Goal: Contribute content: Contribute content

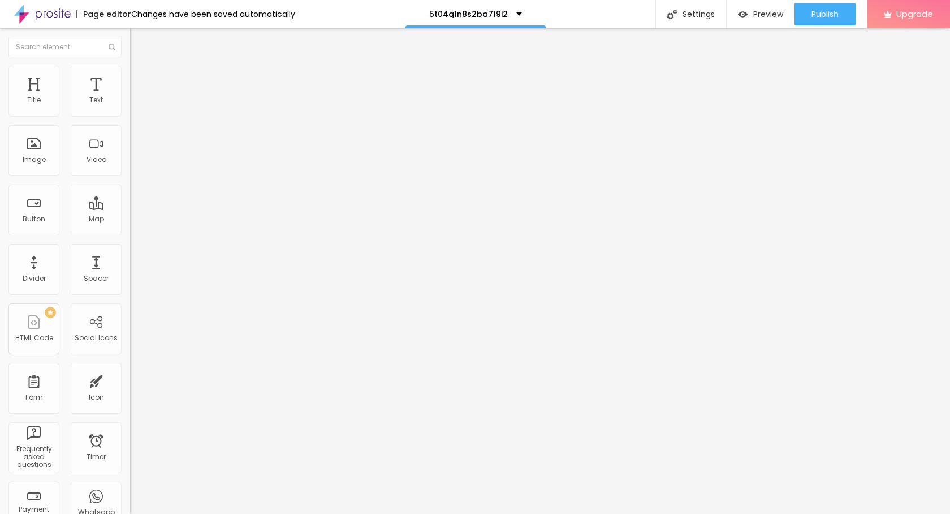
click at [130, 97] on span "Add image" at bounding box center [153, 93] width 46 height 10
click at [130, 70] on img at bounding box center [135, 71] width 10 height 10
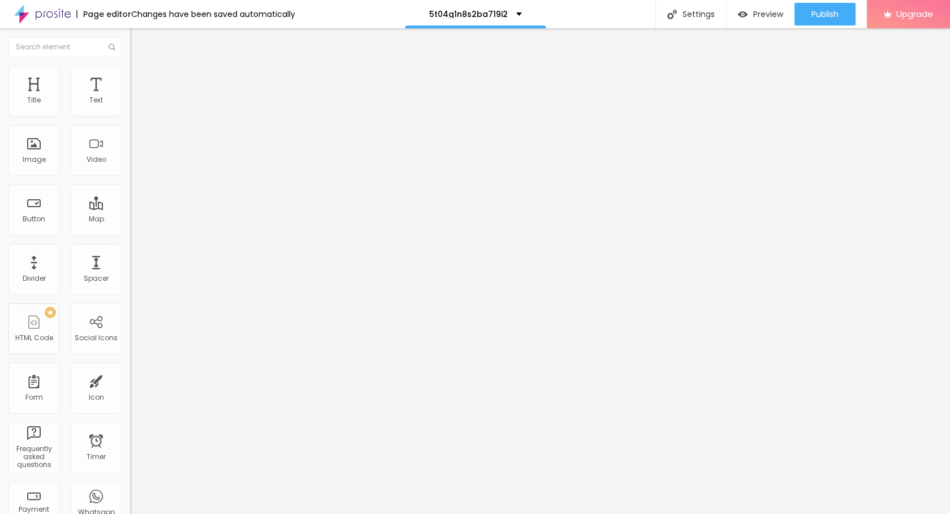
type input "85"
type input "70"
type input "55"
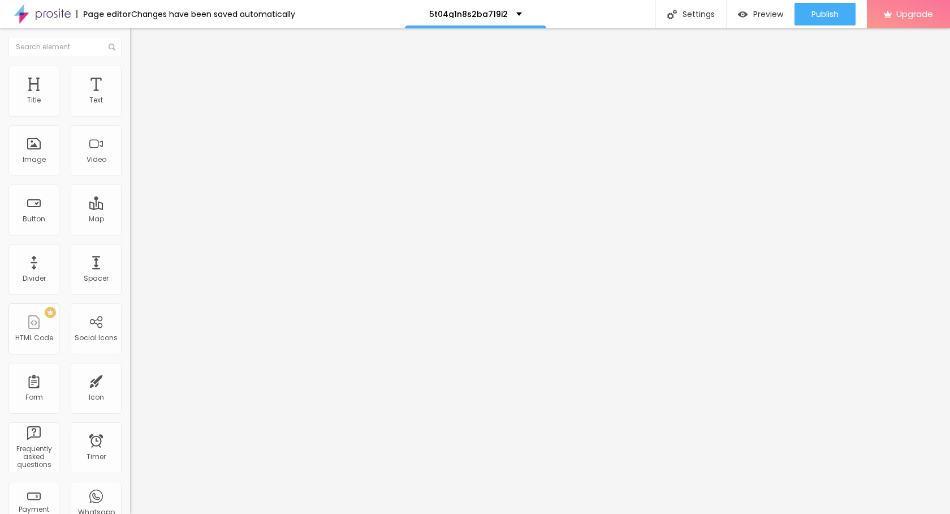
type input "55"
type input "50"
type input "45"
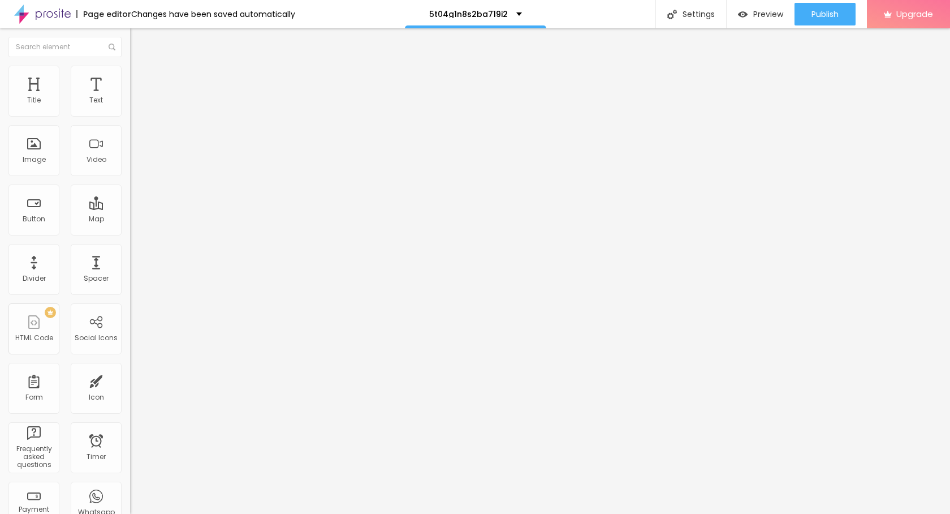
type input "40"
drag, startPoint x: 117, startPoint y: 120, endPoint x: 49, endPoint y: 120, distance: 67.9
type input "40"
click at [130, 116] on input "range" at bounding box center [166, 111] width 73 height 9
click at [130, 64] on img at bounding box center [135, 59] width 10 height 10
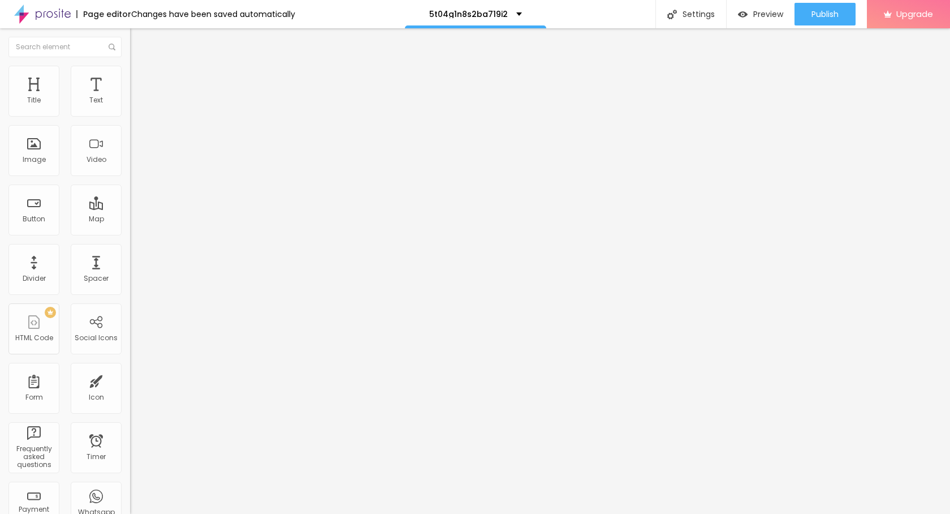
click at [130, 49] on button "Edit Image" at bounding box center [195, 41] width 130 height 26
click at [130, 109] on button "button" at bounding box center [138, 103] width 16 height 12
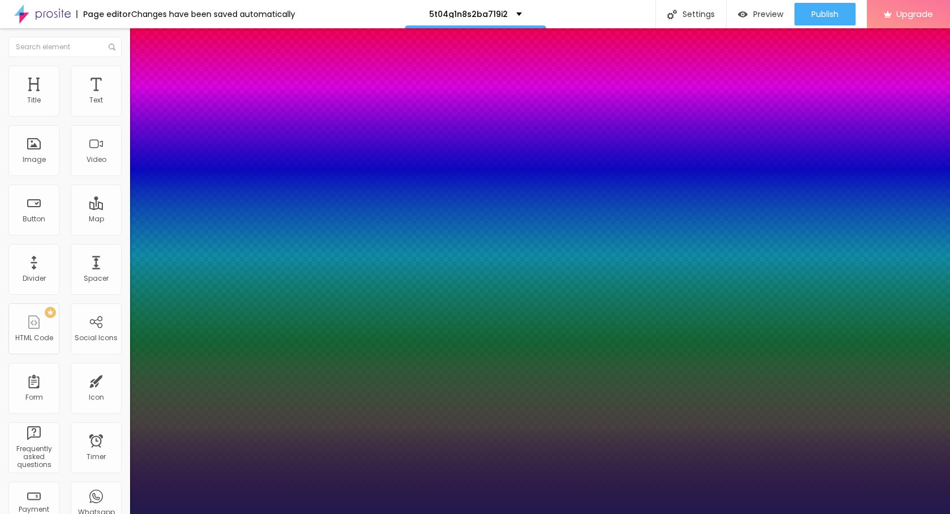
type input "1"
type input "25"
type input "1"
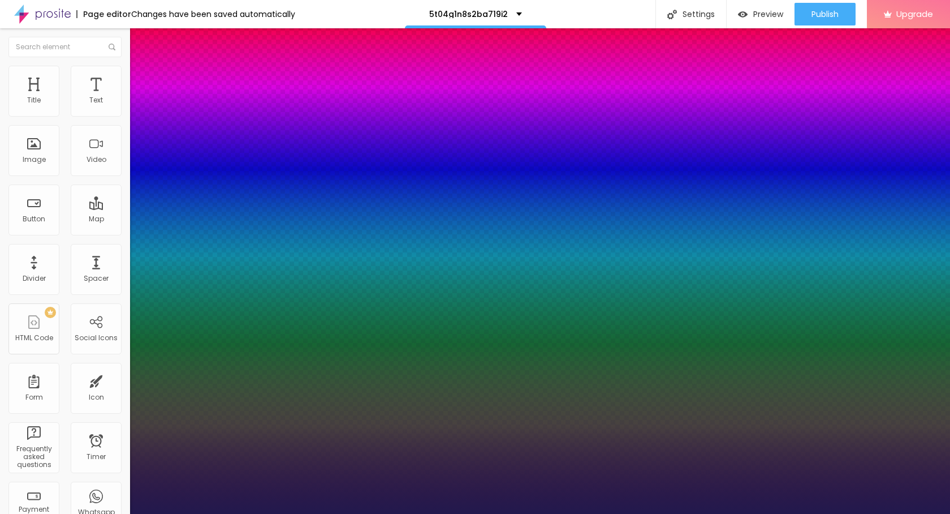
type input "25"
click at [42, 513] on div at bounding box center [475, 514] width 950 height 0
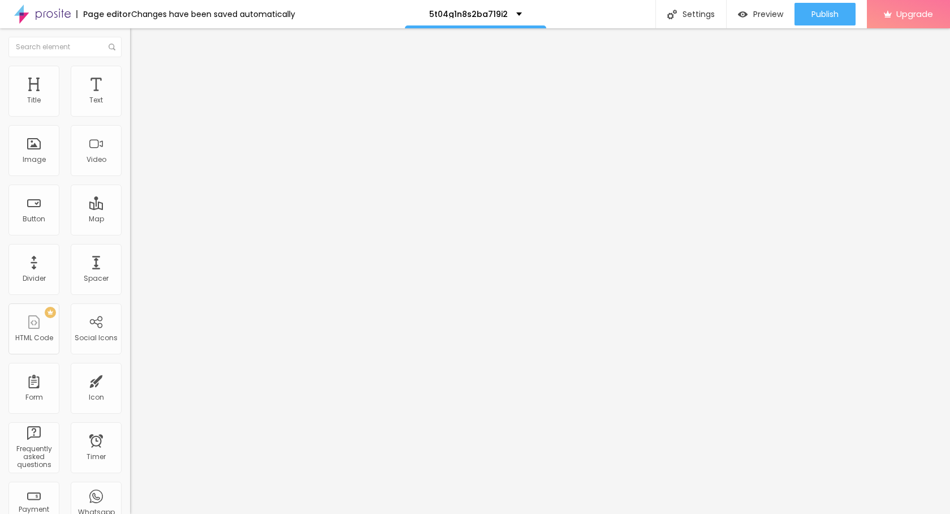
click at [139, 37] on img "button" at bounding box center [143, 41] width 9 height 9
click at [130, 106] on input "Click me" at bounding box center [198, 100] width 136 height 11
paste input "→ VIEW DOCUMENT HERE"
type input "→ VIEW DOCUMENT HERE"
click at [130, 232] on input "https://" at bounding box center [198, 227] width 136 height 11
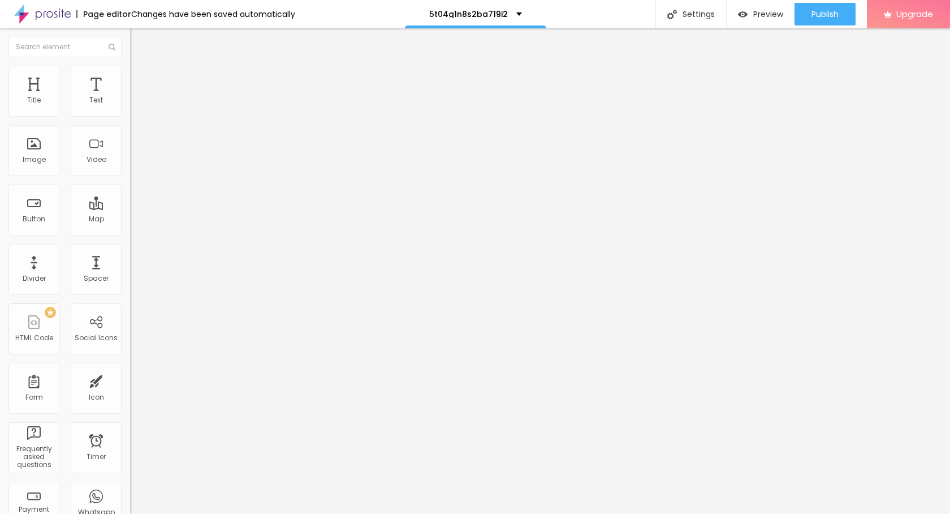
paste input "[DOMAIN_NAME][URL]"
type input "[URL][DOMAIN_NAME]"
click at [130, 328] on div "Edit Button Content Style Advanced Text → VIEW DOCUMENT HERE Align Size Default…" at bounding box center [195, 270] width 130 height 485
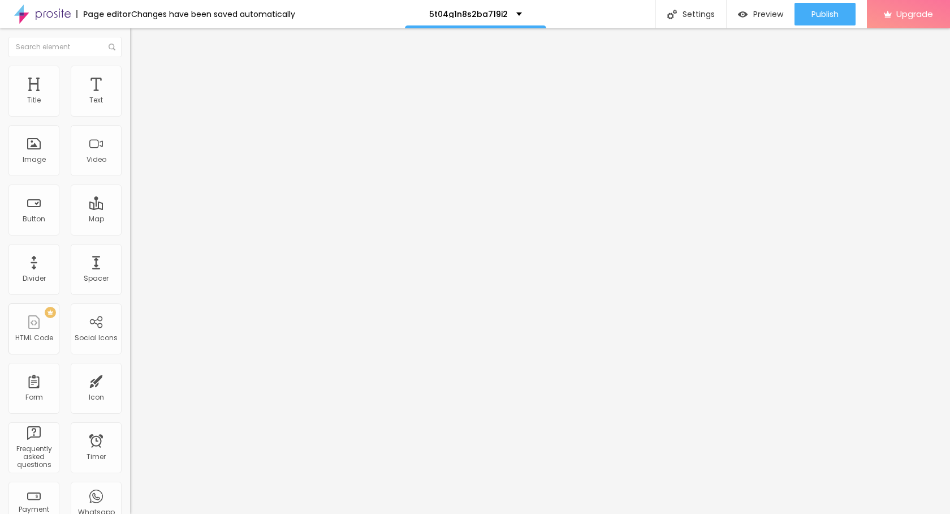
click at [130, 74] on li "Style" at bounding box center [195, 71] width 130 height 11
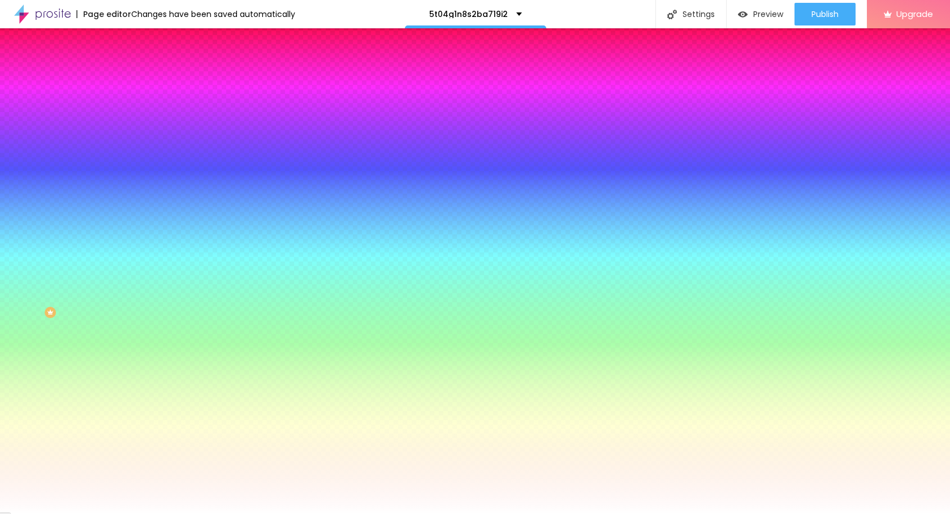
click at [140, 80] on span "Advanced" at bounding box center [158, 85] width 37 height 10
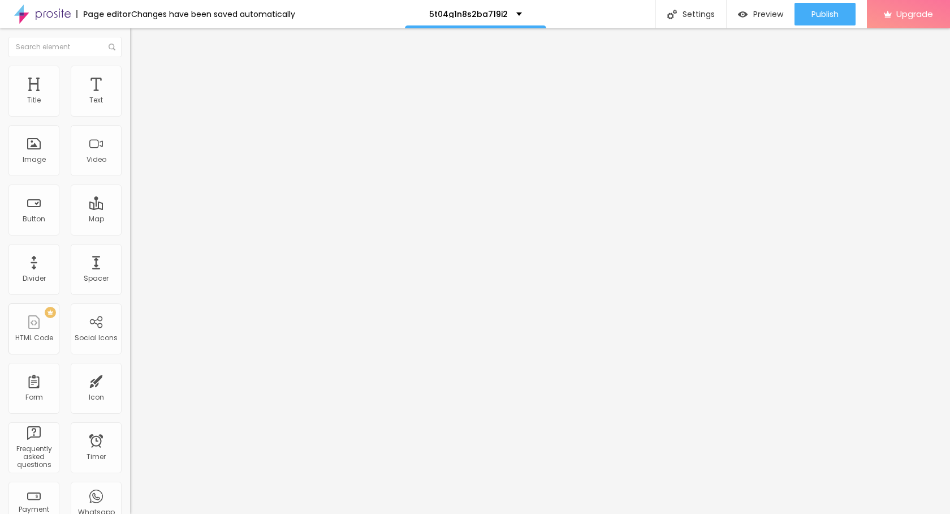
click at [140, 76] on span "Style" at bounding box center [148, 73] width 16 height 10
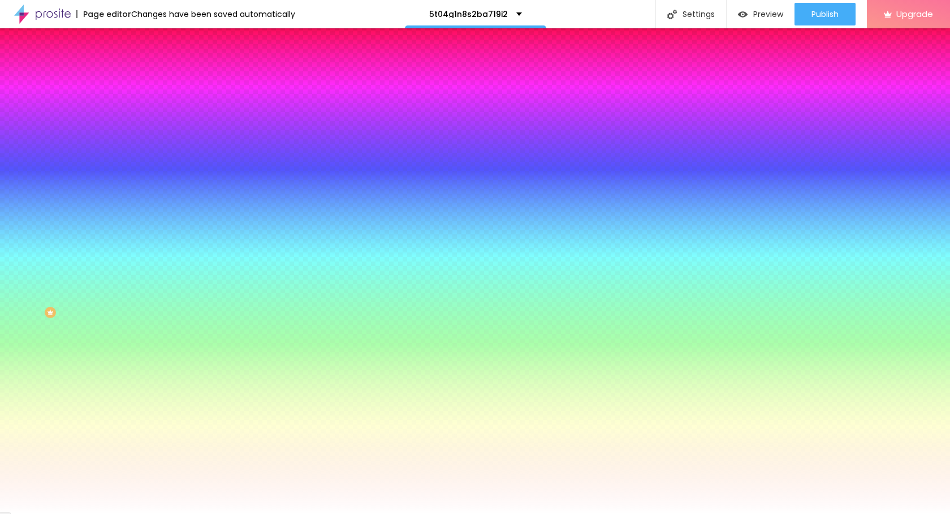
click at [135, 141] on icon "button" at bounding box center [138, 143] width 7 height 7
type input "17"
type input "18"
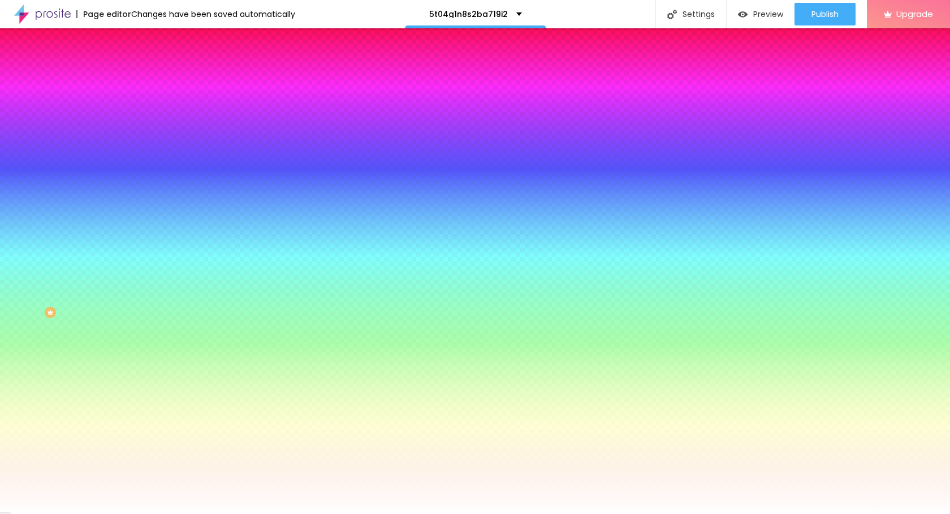
type input "19"
type input "20"
type input "21"
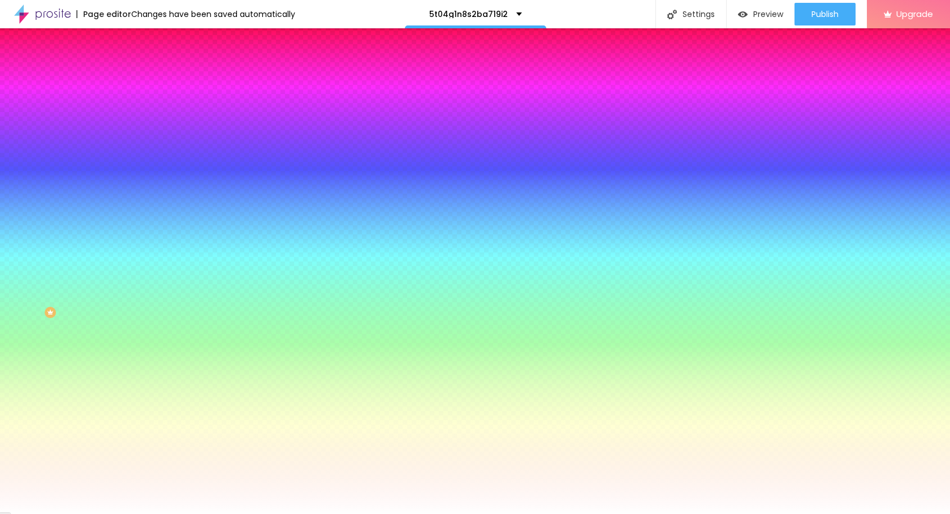
type input "21"
drag, startPoint x: 173, startPoint y: 215, endPoint x: 191, endPoint y: 215, distance: 18.1
type input "21"
click at [15, 513] on div at bounding box center [475, 514] width 950 height 0
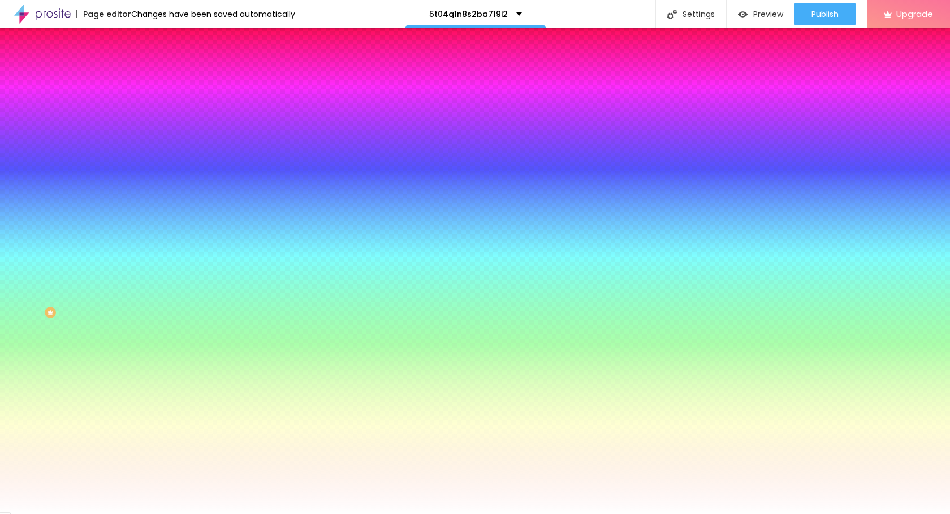
click at [140, 80] on span "Advanced" at bounding box center [158, 85] width 37 height 10
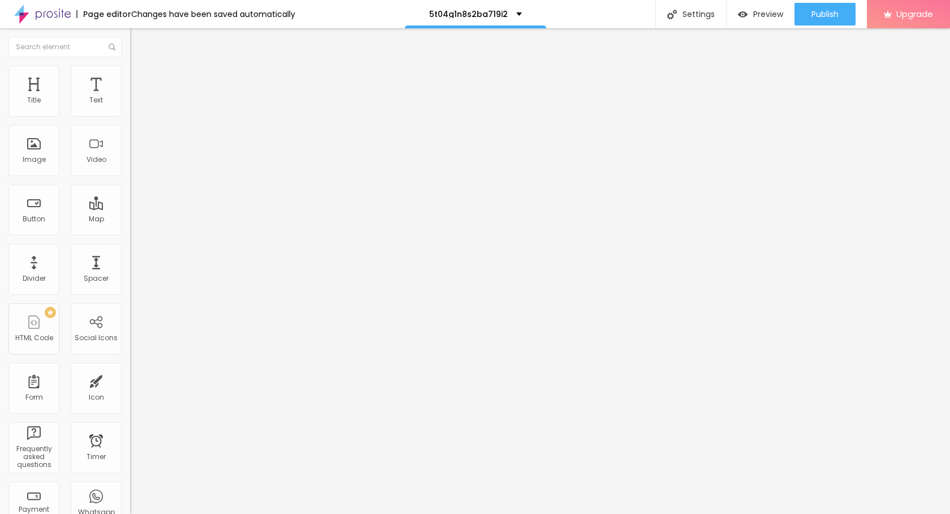
type input "11"
type input "12"
type input "15"
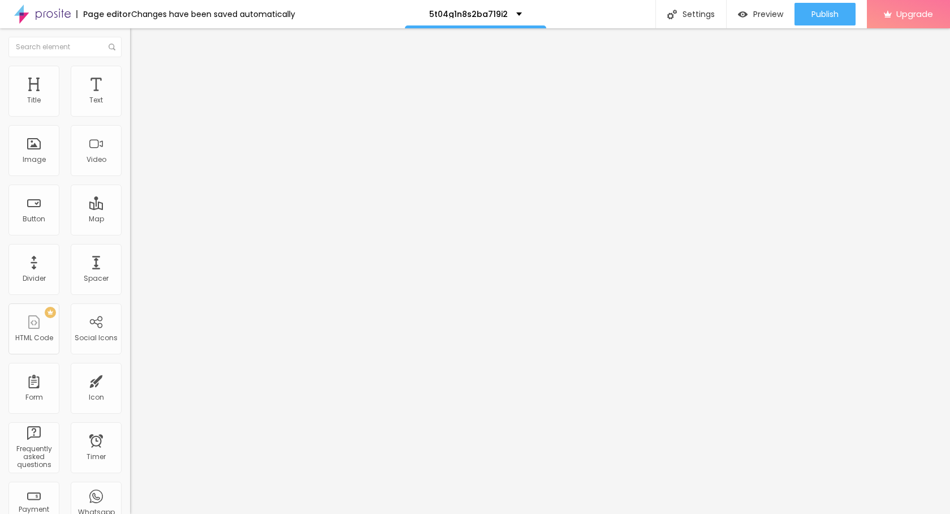
type input "15"
type input "17"
type input "19"
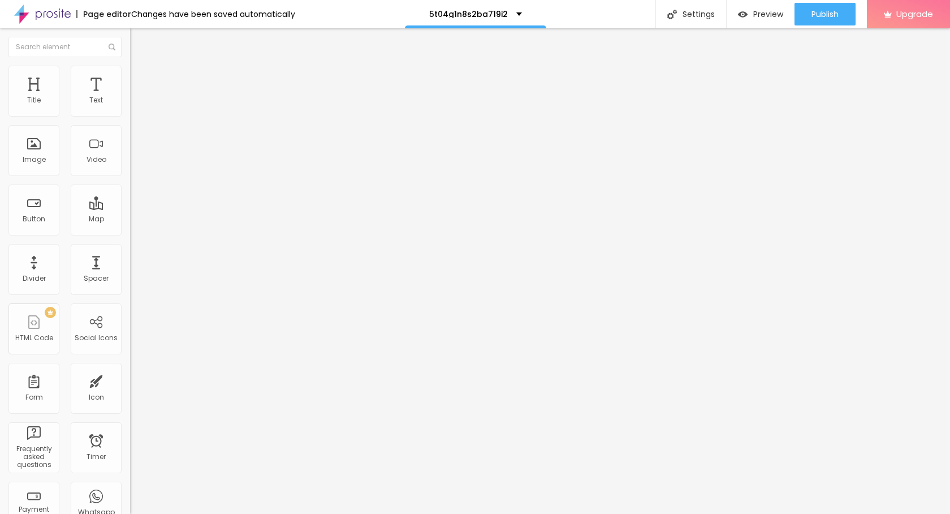
type input "20"
drag, startPoint x: 33, startPoint y: 110, endPoint x: 40, endPoint y: 110, distance: 7.4
type input "20"
click at [130, 219] on input "range" at bounding box center [166, 223] width 73 height 9
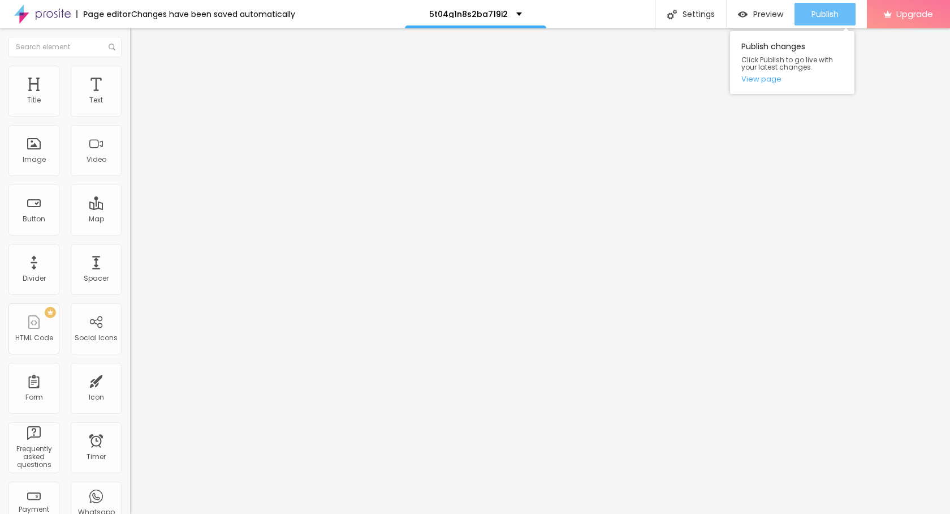
click at [819, 15] on span "Publish" at bounding box center [825, 14] width 27 height 9
